Goal: Information Seeking & Learning: Check status

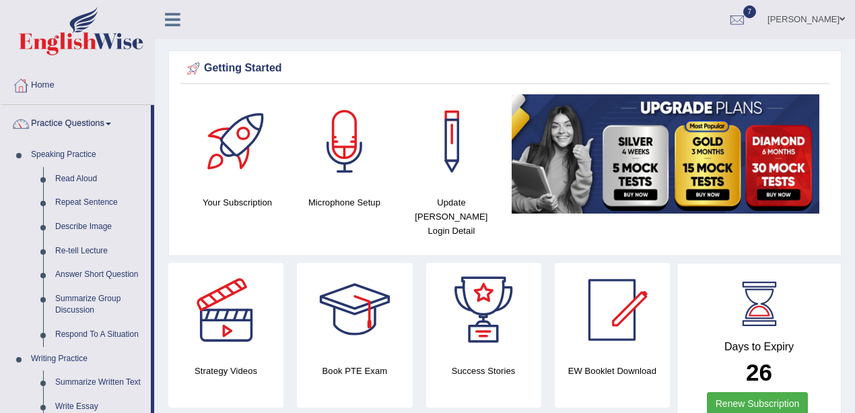
click at [69, 122] on link "Practice Questions" at bounding box center [76, 122] width 150 height 34
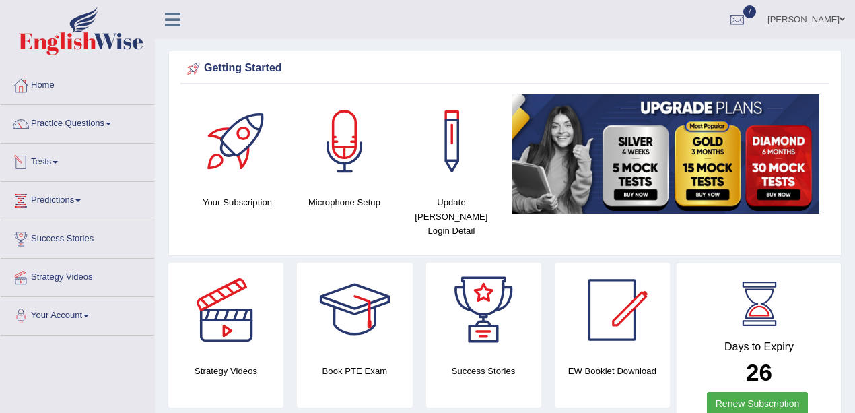
click at [47, 168] on link "Tests" at bounding box center [77, 160] width 153 height 34
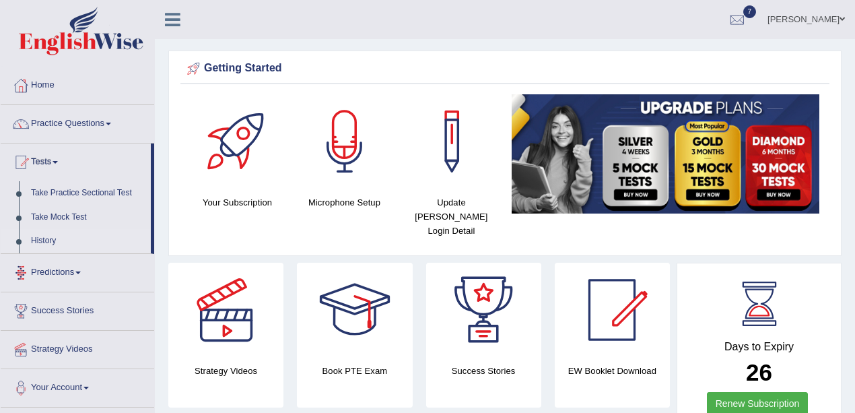
click at [32, 241] on link "History" at bounding box center [88, 241] width 126 height 24
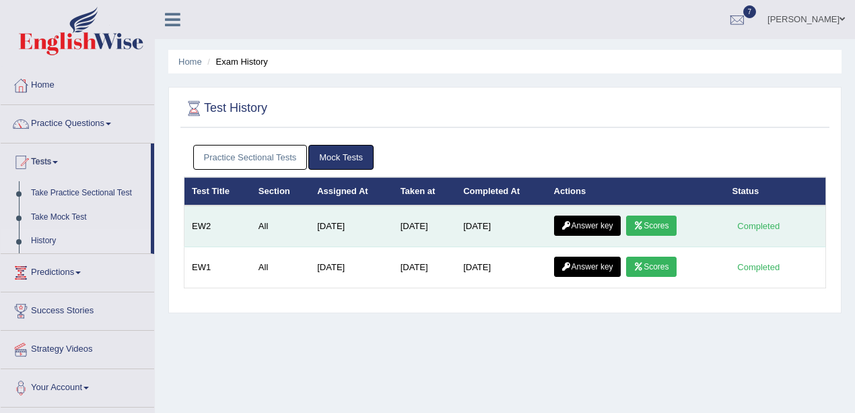
click at [604, 221] on link "Answer key" at bounding box center [587, 225] width 67 height 20
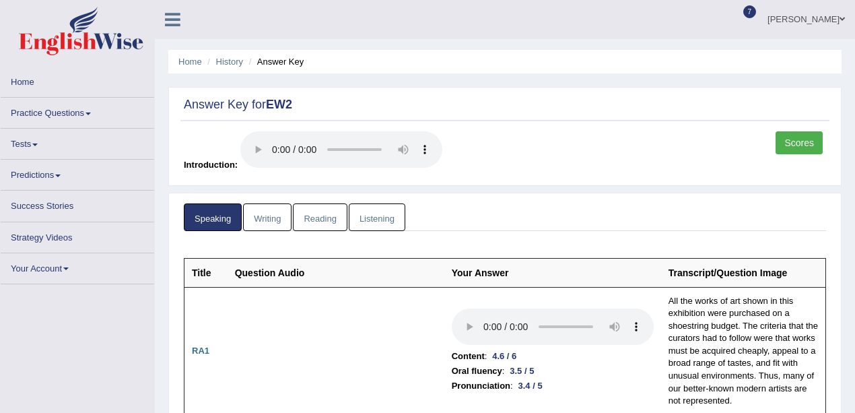
click at [789, 141] on link "Scores" at bounding box center [798, 142] width 47 height 23
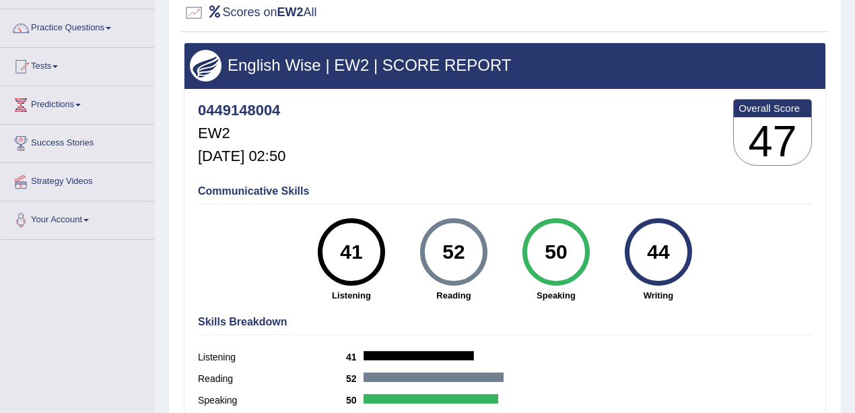
scroll to position [135, 0]
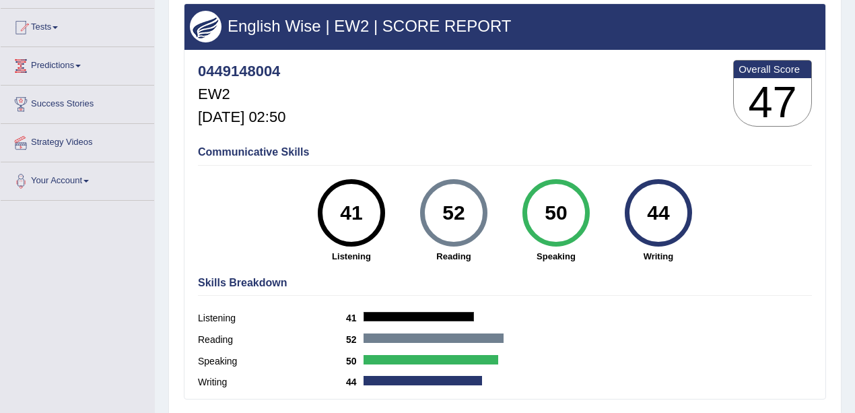
drag, startPoint x: 355, startPoint y: 209, endPoint x: 419, endPoint y: 245, distance: 73.5
click at [419, 179] on div "41 Listening 52 Reading 50 Speaking 44 Writing" at bounding box center [505, 179] width 614 height 0
click at [443, 223] on div "52" at bounding box center [453, 212] width 49 height 57
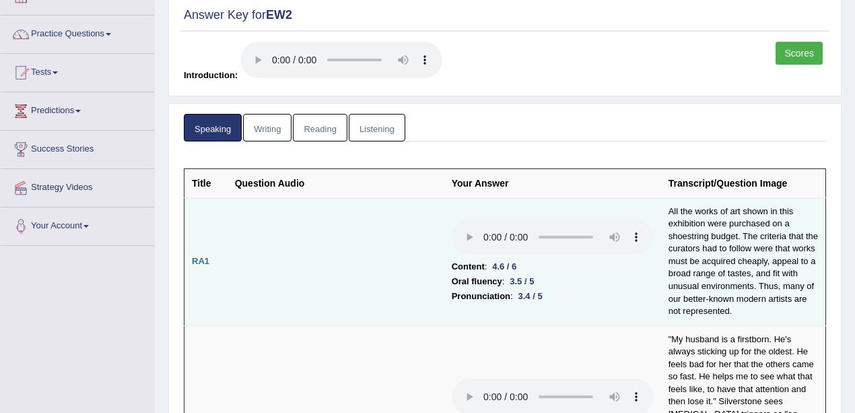
click at [560, 316] on td "Content : 4.6 / 6 Oral fluency : 3.5 / 5 Pronunciation : 3.4 / 5" at bounding box center [552, 261] width 217 height 128
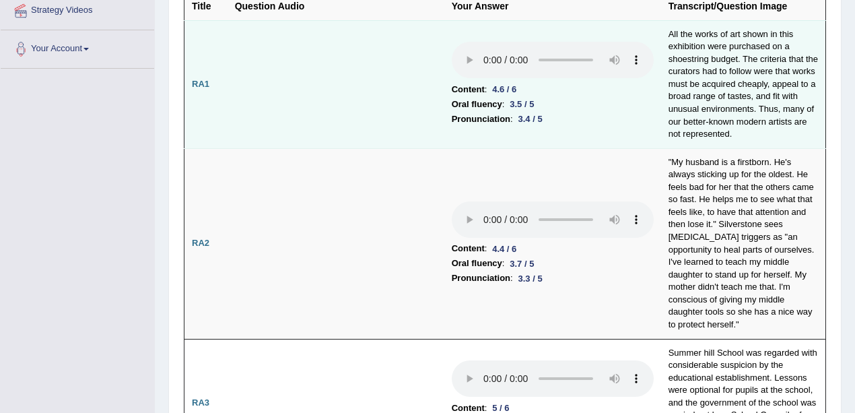
scroll to position [224, 0]
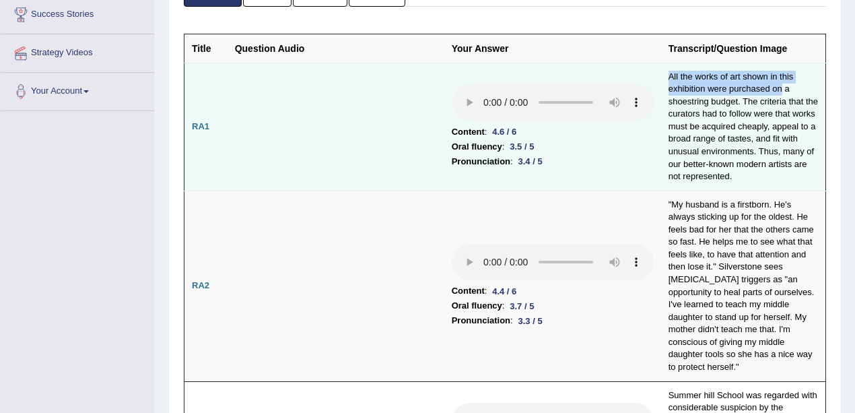
drag, startPoint x: 779, startPoint y: 88, endPoint x: 664, endPoint y: 72, distance: 116.2
click at [664, 72] on td "All the works of art shown in this exhibition were purchased on a shoestring bu…" at bounding box center [743, 127] width 165 height 128
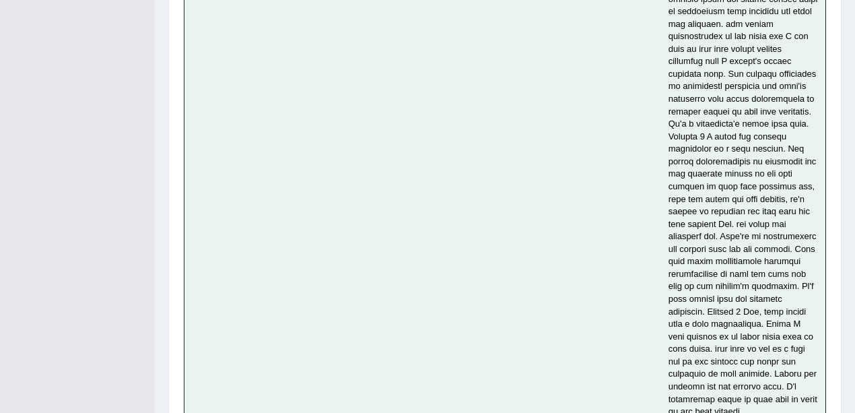
scroll to position [5515, 0]
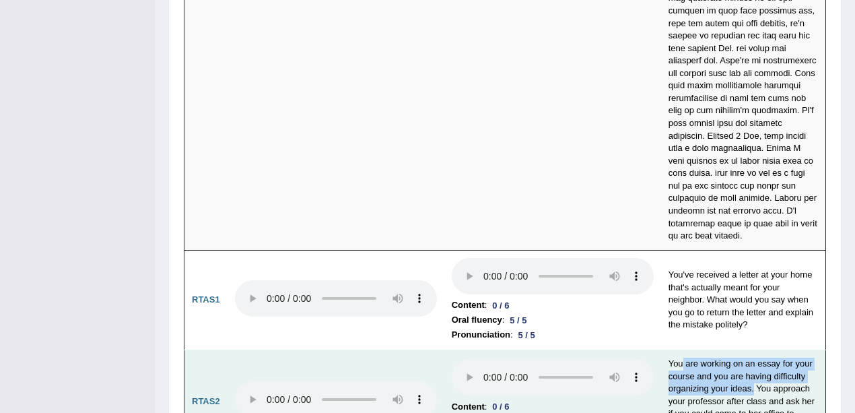
drag, startPoint x: 680, startPoint y: 251, endPoint x: 752, endPoint y: 284, distance: 79.8
click at [752, 350] on td "You are working on an essay for your course and you are having difficulty organ…" at bounding box center [743, 401] width 165 height 103
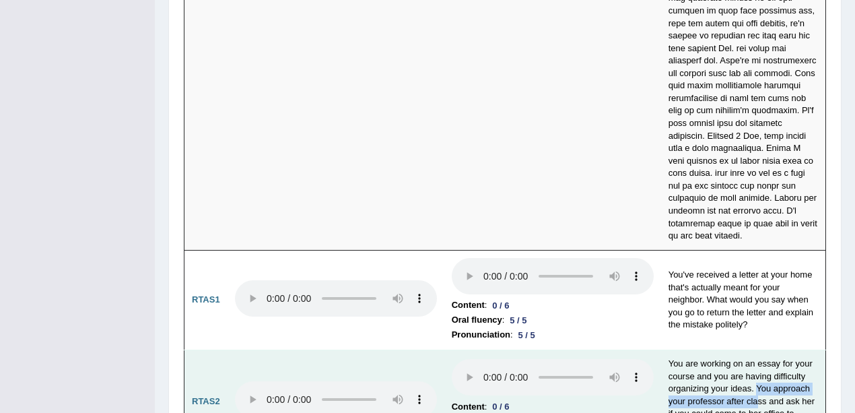
drag, startPoint x: 758, startPoint y: 279, endPoint x: 755, endPoint y: 293, distance: 14.4
click at [755, 350] on td "You are working on an essay for your course and you are having difficulty organ…" at bounding box center [743, 401] width 165 height 103
drag, startPoint x: 789, startPoint y: 290, endPoint x: 744, endPoint y: 316, distance: 52.2
click at [744, 350] on td "You are working on an essay for your course and you are having difficulty organ…" at bounding box center [743, 401] width 165 height 103
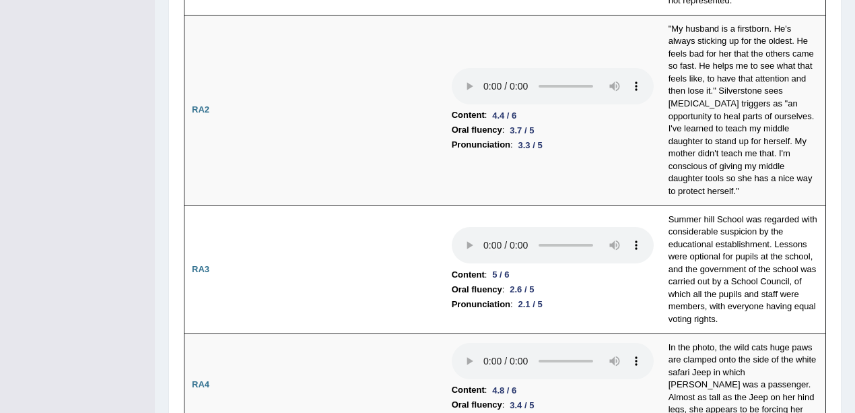
scroll to position [0, 0]
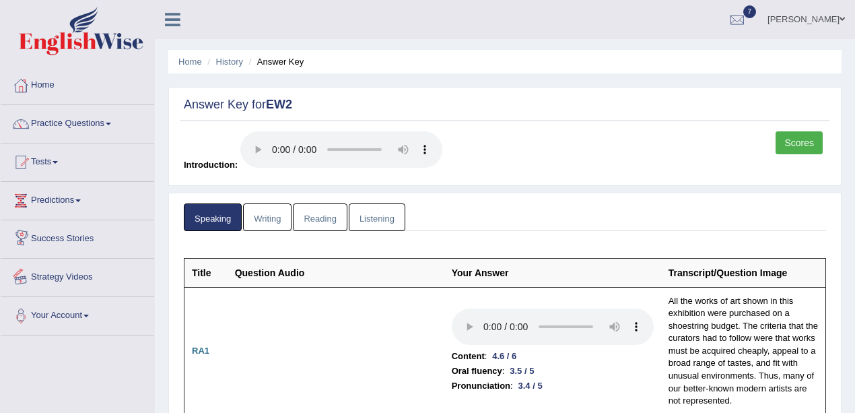
click at [281, 219] on link "Writing" at bounding box center [267, 217] width 48 height 28
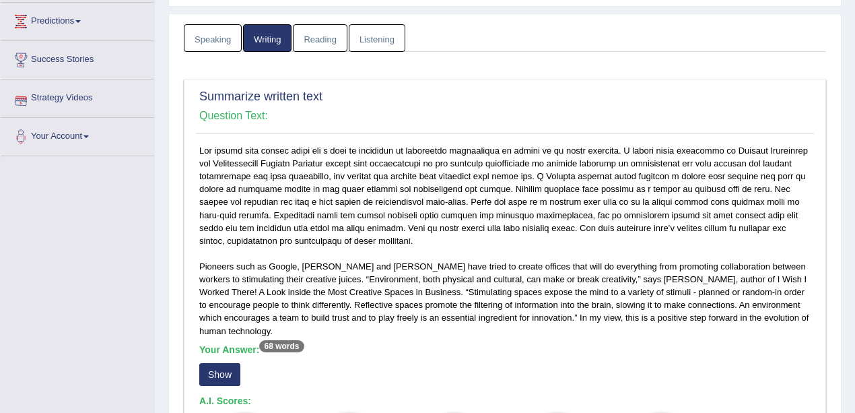
scroll to position [314, 0]
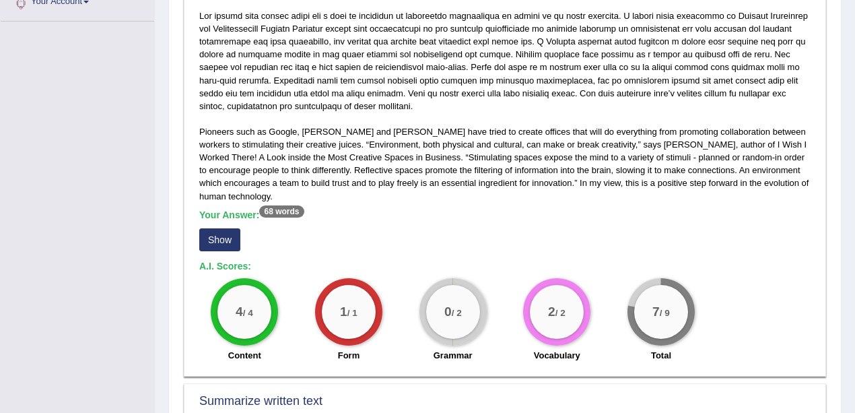
click at [219, 228] on button "Show" at bounding box center [219, 239] width 41 height 23
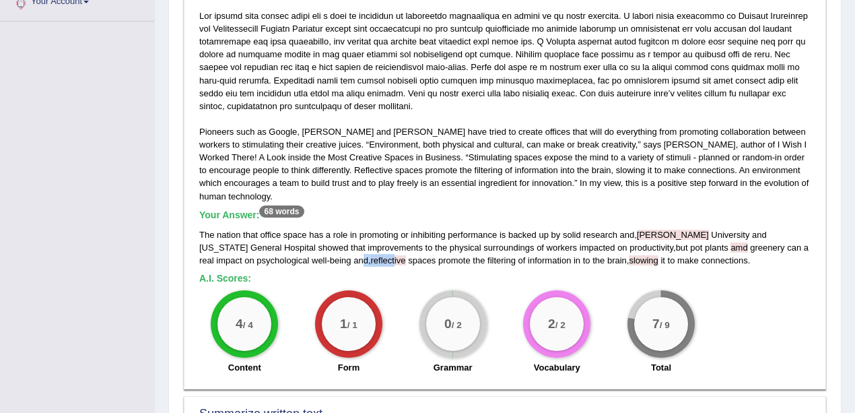
drag, startPoint x: 318, startPoint y: 261, endPoint x: 349, endPoint y: 253, distance: 32.6
click at [349, 253] on div "The nation that office space has a role in promoting or inhibiting performance …" at bounding box center [504, 247] width 611 height 38
click at [421, 291] on div "0 / 2 Grammar" at bounding box center [452, 333] width 104 height 87
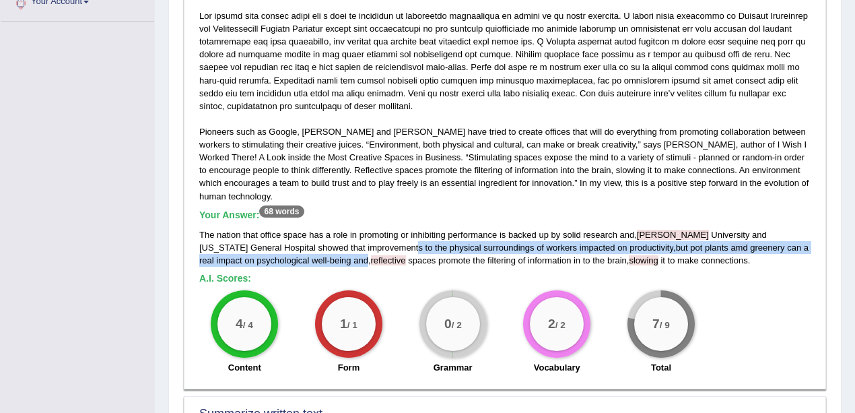
drag, startPoint x: 320, startPoint y: 264, endPoint x: 370, endPoint y: 250, distance: 52.2
click at [369, 250] on div "The nation that office space has a role in promoting or inhibiting performance …" at bounding box center [504, 247] width 611 height 38
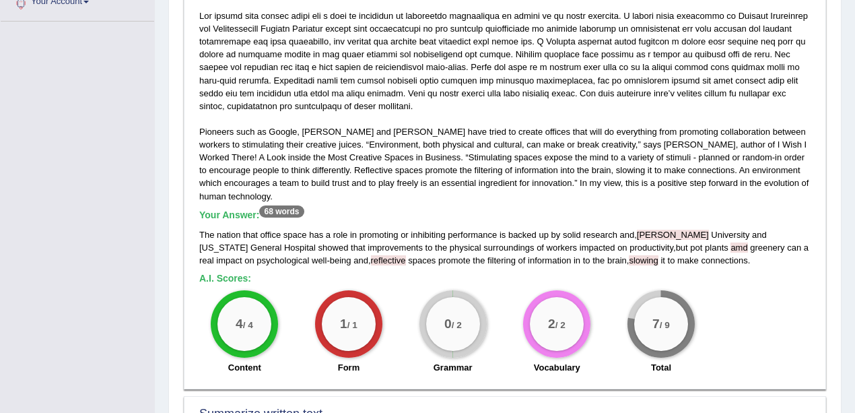
click at [480, 257] on div "The nation that office space has a role in promoting or inhibiting performance …" at bounding box center [504, 247] width 611 height 38
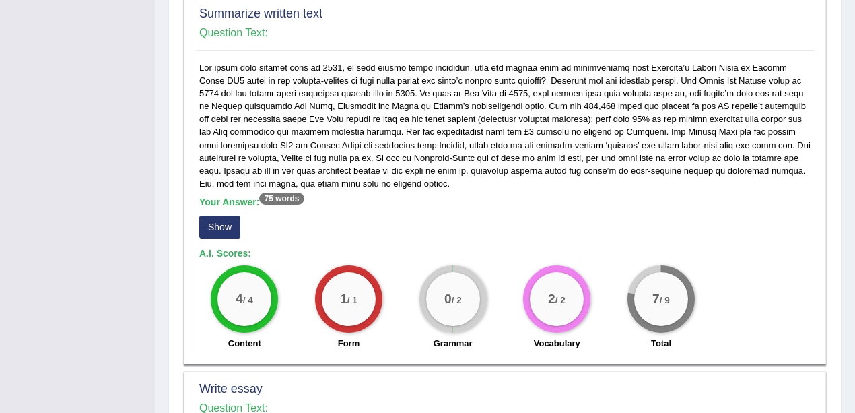
scroll to position [763, 0]
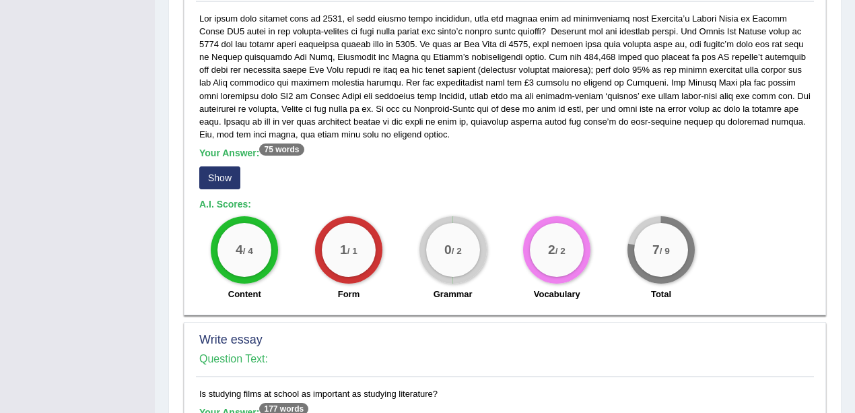
click at [180, 172] on div "Speaking Writing [GEOGRAPHIC_DATA] Listening Title Question Audio Your Answer T…" at bounding box center [504, 56] width 649 height 1231
click at [212, 182] on button "Show" at bounding box center [219, 177] width 41 height 23
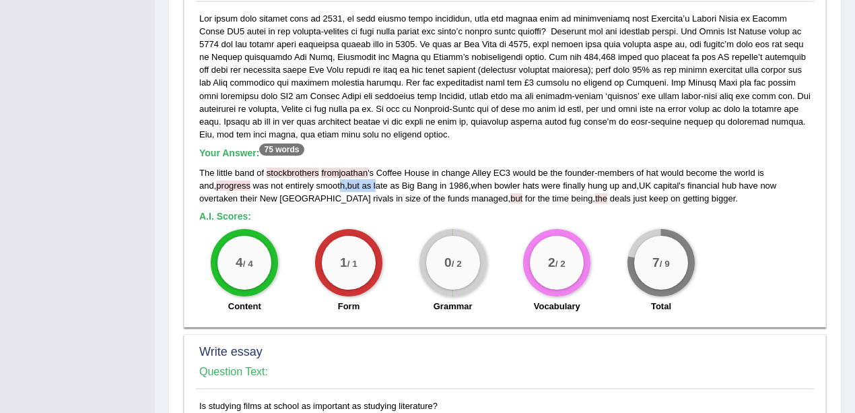
drag, startPoint x: 339, startPoint y: 182, endPoint x: 374, endPoint y: 184, distance: 35.1
click at [374, 184] on div "The little band of stockbrothers [PERSON_NAME] ' s Coffee House in change Alley…" at bounding box center [504, 185] width 611 height 38
click at [351, 232] on div "1 / 1" at bounding box center [348, 262] width 67 height 67
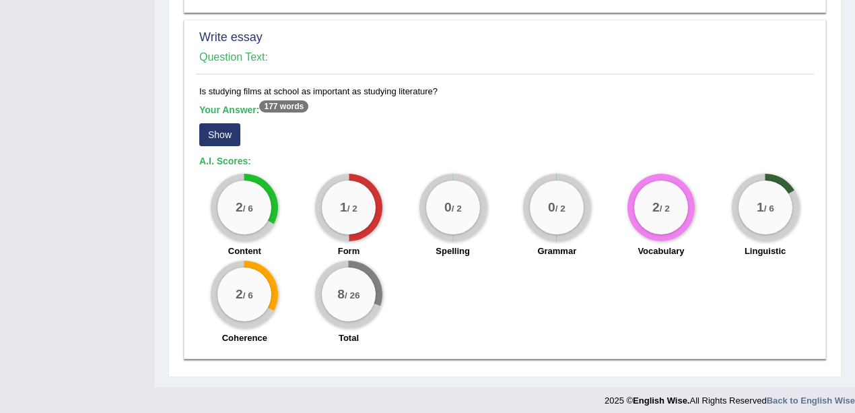
click at [219, 136] on button "Show" at bounding box center [219, 134] width 41 height 23
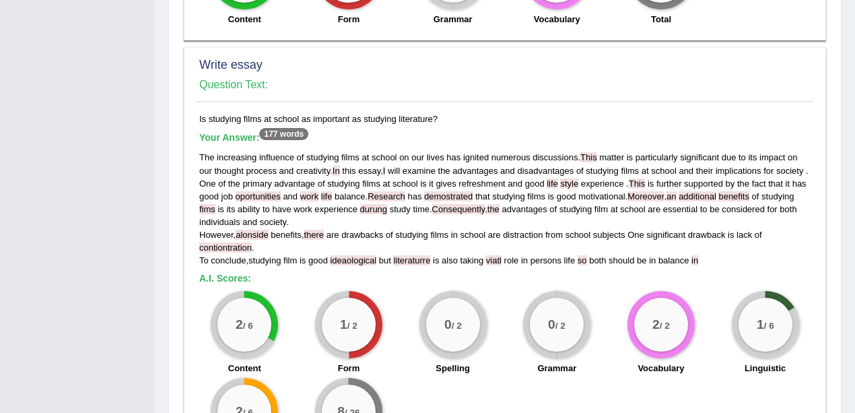
scroll to position [1094, 0]
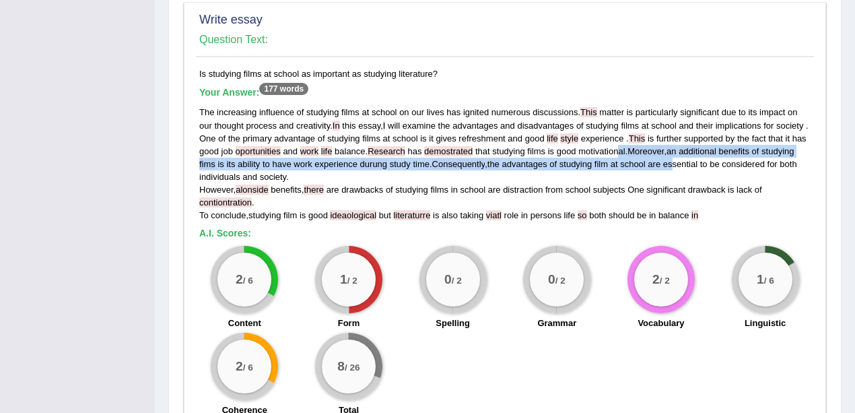
drag, startPoint x: 619, startPoint y: 149, endPoint x: 673, endPoint y: 162, distance: 55.3
click at [673, 162] on div "The increasing influence of studying films at school on our lives has ignited n…" at bounding box center [504, 164] width 611 height 116
click at [676, 147] on span "an" at bounding box center [670, 151] width 9 height 10
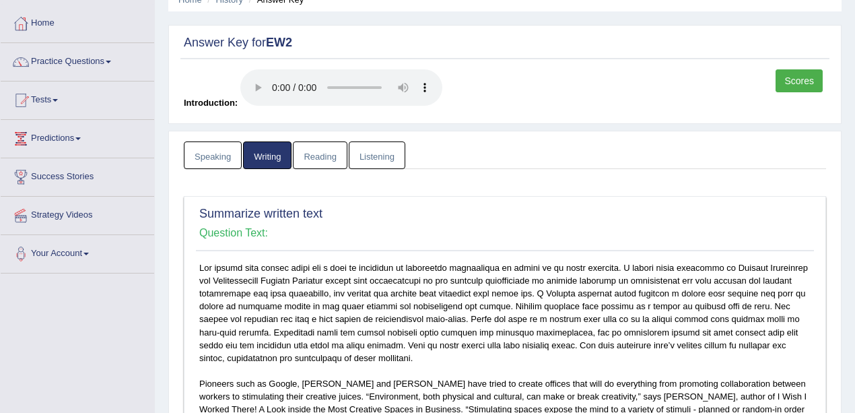
scroll to position [0, 0]
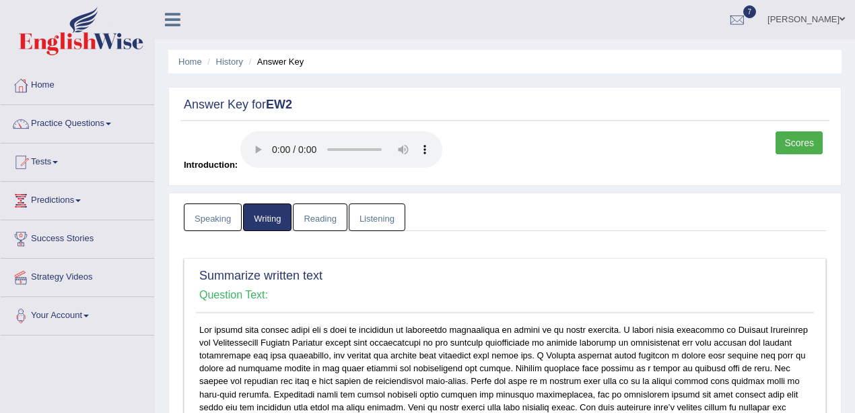
click at [312, 211] on link "Reading" at bounding box center [320, 217] width 54 height 28
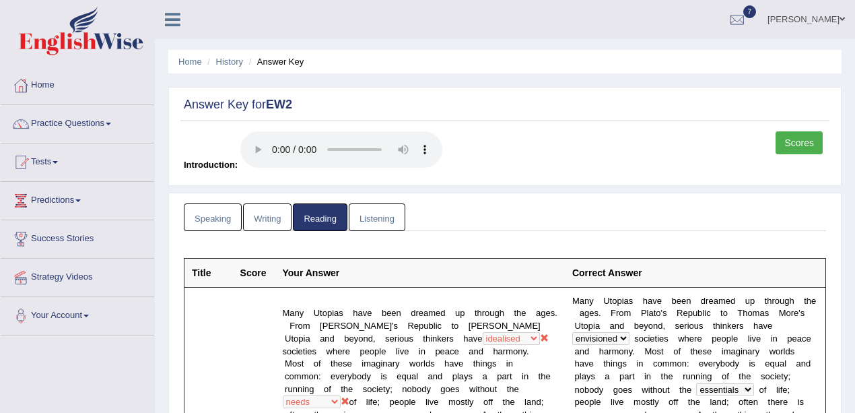
drag, startPoint x: 388, startPoint y: 201, endPoint x: 380, endPoint y: 208, distance: 10.5
click at [380, 209] on link "Listening" at bounding box center [377, 217] width 57 height 28
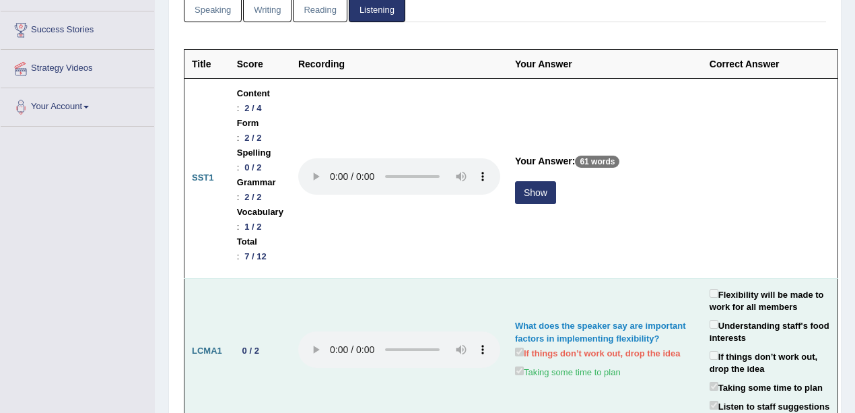
scroll to position [269, 0]
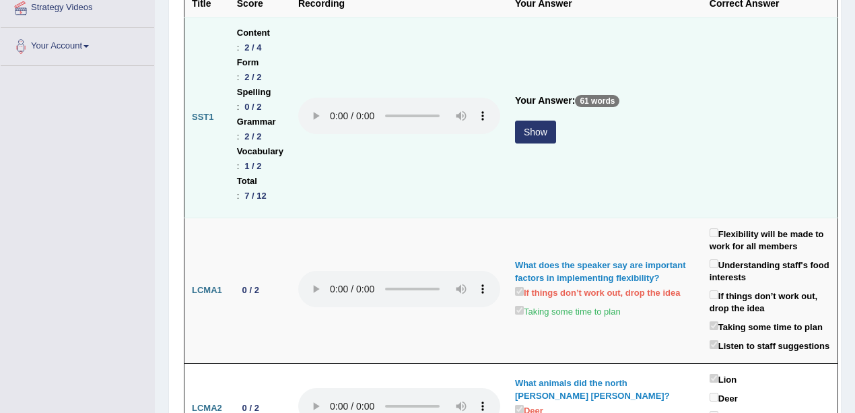
click at [595, 120] on div "Show" at bounding box center [605, 133] width 180 height 26
click at [556, 120] on button "Show" at bounding box center [535, 131] width 41 height 23
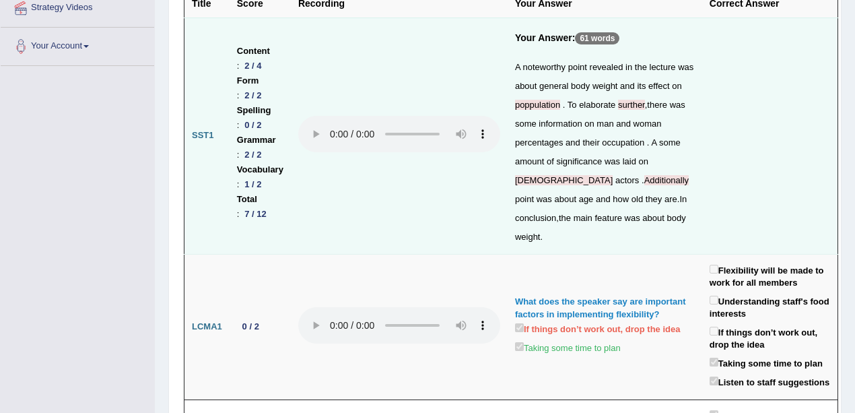
drag, startPoint x: 561, startPoint y: 141, endPoint x: 586, endPoint y: 141, distance: 24.2
click at [586, 141] on div "A noteworthy point revealed in the lecture was about general body weight and it…" at bounding box center [605, 152] width 180 height 188
click at [602, 184] on div "A noteworthy point revealed in the lecture was about general body weight and it…" at bounding box center [605, 152] width 180 height 188
drag, startPoint x: 568, startPoint y: 260, endPoint x: 575, endPoint y: 261, distance: 6.9
click at [571, 246] on div "A noteworthy point revealed in the lecture was about general body weight and it…" at bounding box center [605, 152] width 180 height 188
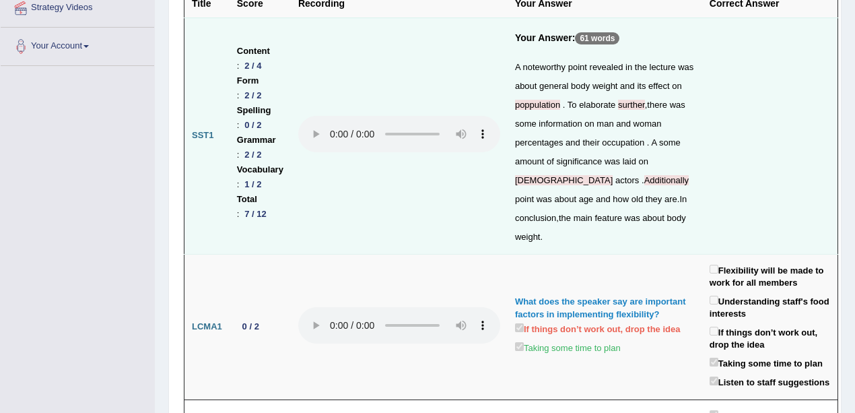
click at [612, 204] on span "how" at bounding box center [620, 199] width 16 height 10
drag, startPoint x: 273, startPoint y: 135, endPoint x: 314, endPoint y: 133, distance: 41.1
click at [283, 73] on li "Content : 2 / 4" at bounding box center [260, 59] width 46 height 30
click at [367, 252] on td at bounding box center [399, 135] width 217 height 236
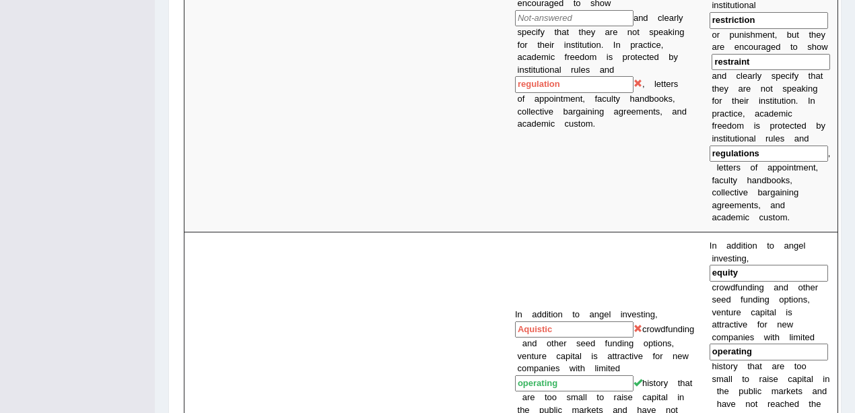
scroll to position [897, 0]
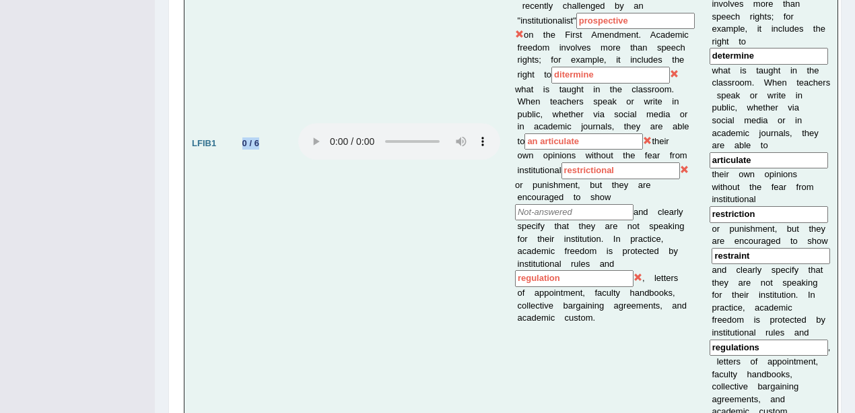
drag, startPoint x: 233, startPoint y: 220, endPoint x: 312, endPoint y: 221, distance: 78.7
click at [291, 220] on td "0 / 6" at bounding box center [260, 143] width 61 height 565
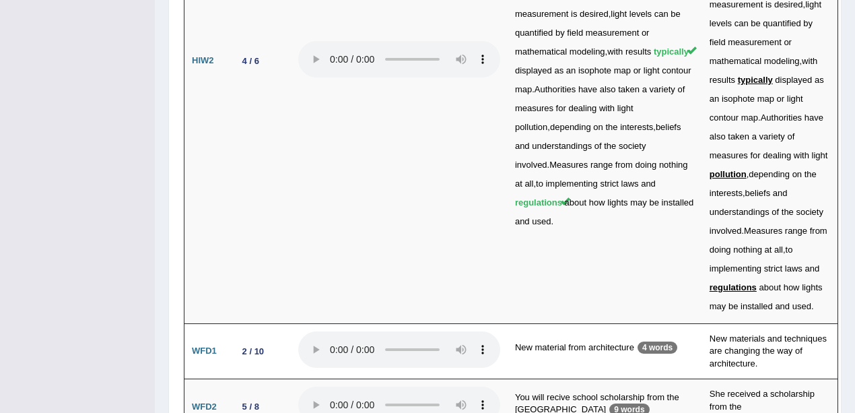
scroll to position [4096, 0]
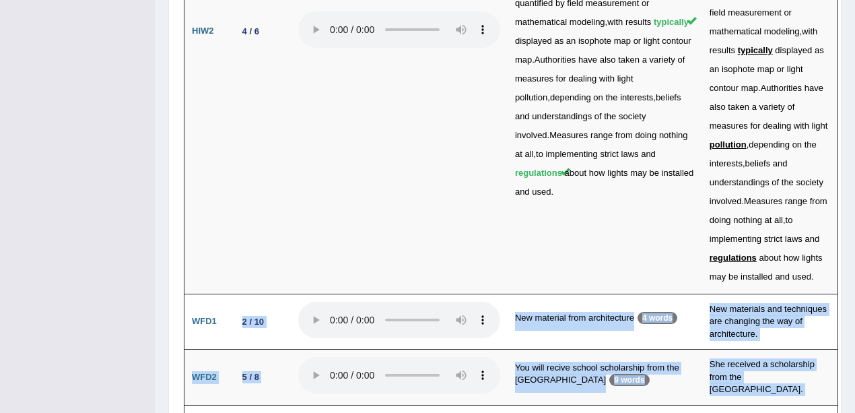
drag, startPoint x: 232, startPoint y: 201, endPoint x: 337, endPoint y: 385, distance: 212.2
